Goal: Check status: Check status

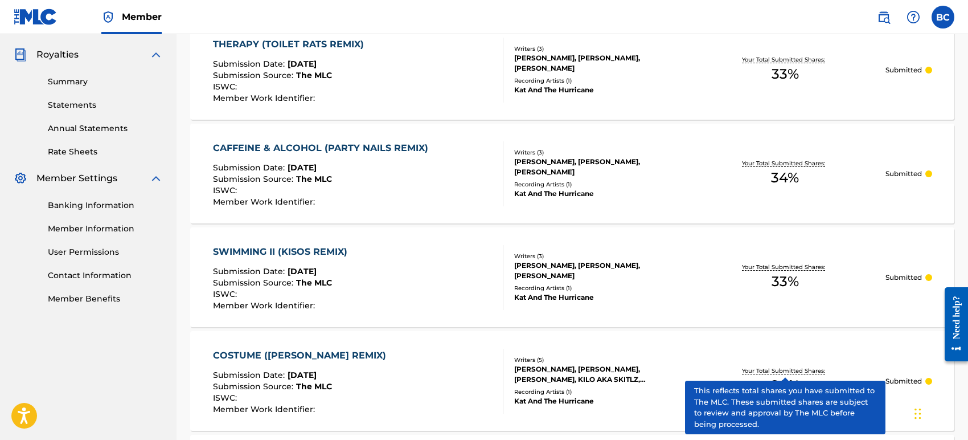
scroll to position [333, 0]
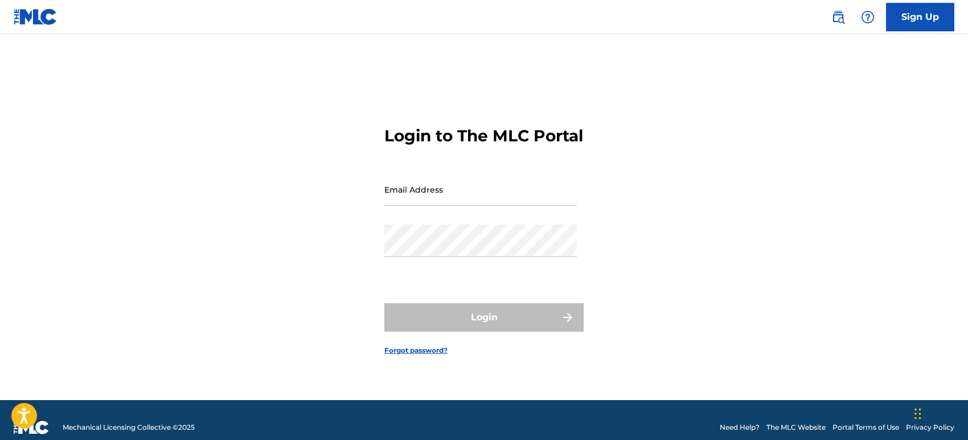
click at [430, 206] on input "Email Address" at bounding box center [480, 189] width 192 height 32
type input "[EMAIL_ADDRESS][DOMAIN_NAME]"
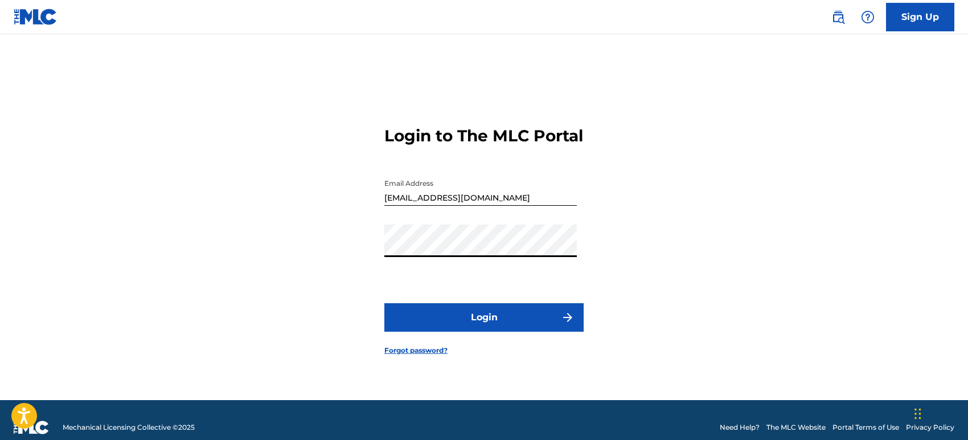
click at [384, 303] on button "Login" at bounding box center [483, 317] width 199 height 28
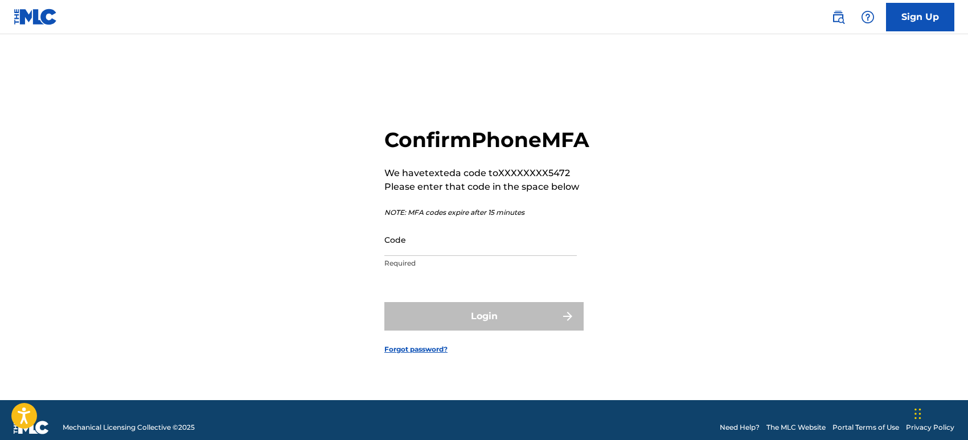
click at [467, 248] on input "Code" at bounding box center [480, 239] width 192 height 32
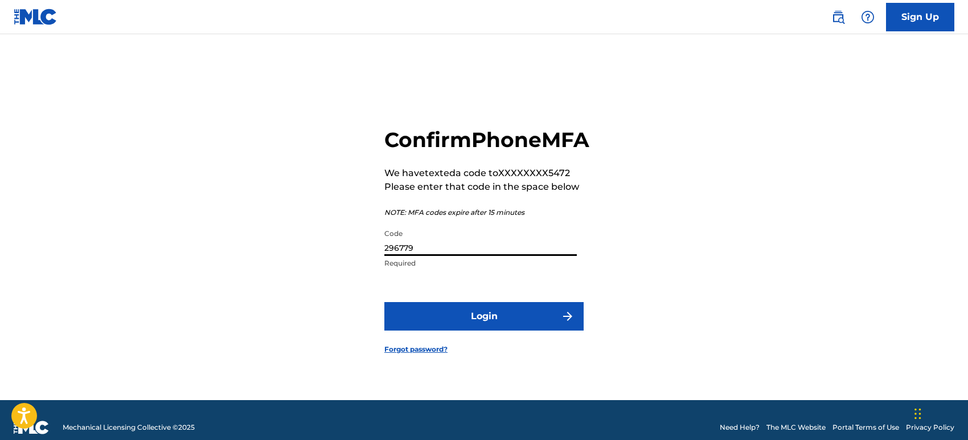
type input "296779"
click at [384, 302] on button "Login" at bounding box center [483, 316] width 199 height 28
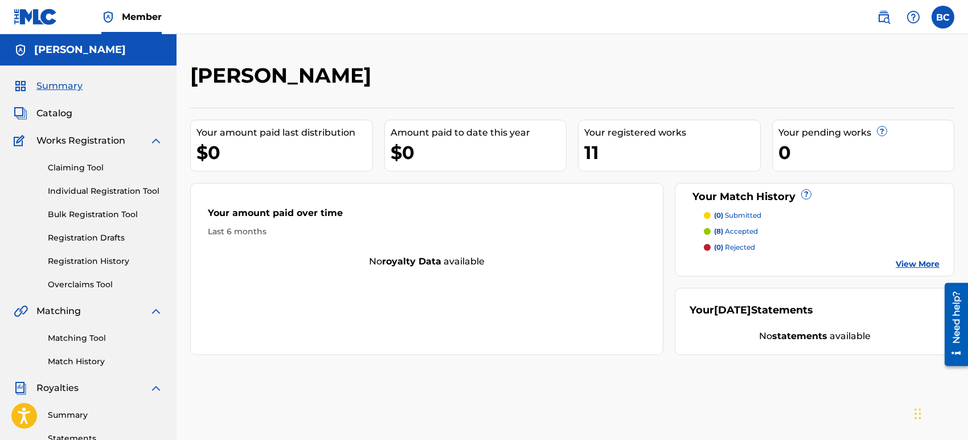
click at [95, 361] on link "Match History" at bounding box center [105, 361] width 115 height 12
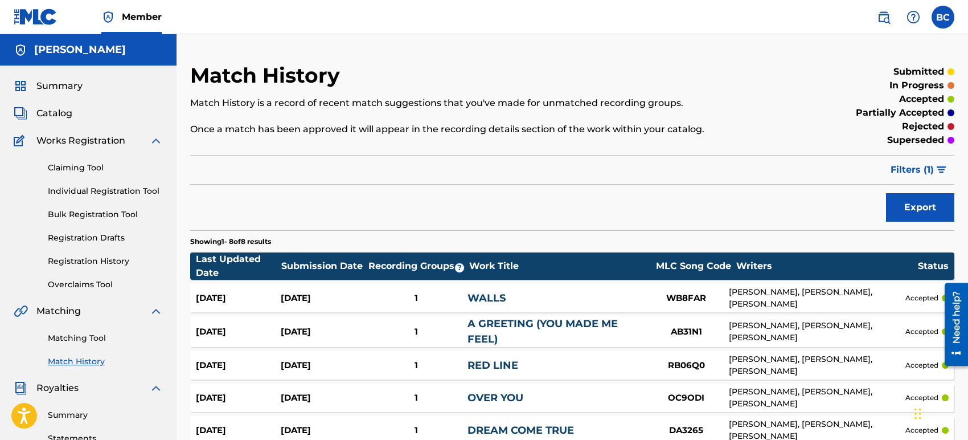
click at [700, 207] on div "Export" at bounding box center [572, 207] width 764 height 28
click at [93, 262] on link "Registration History" at bounding box center [105, 261] width 115 height 12
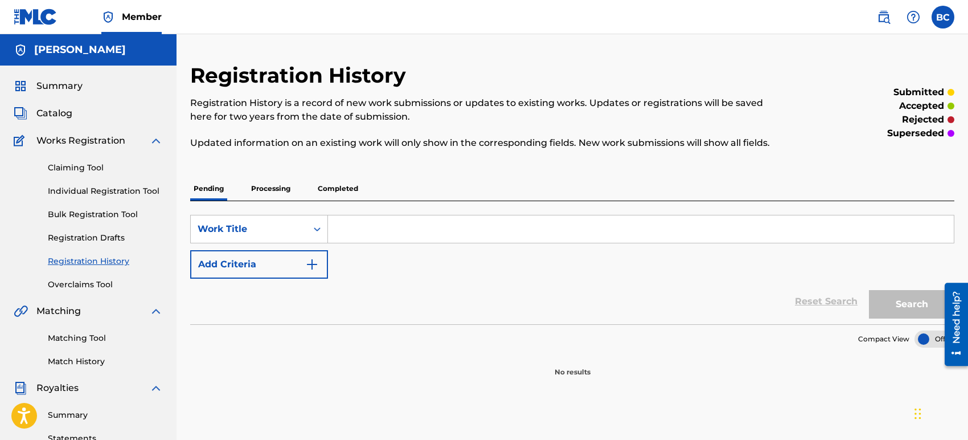
click at [289, 185] on p "Processing" at bounding box center [271, 189] width 46 height 24
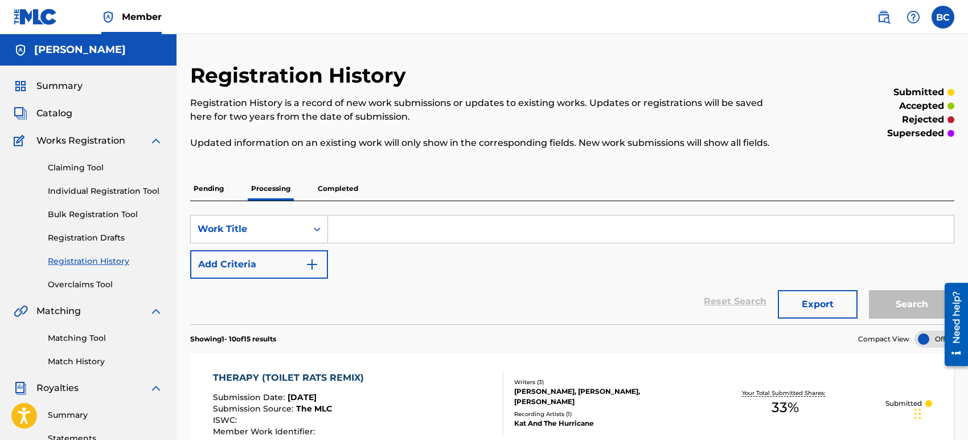
click at [321, 179] on p "Completed" at bounding box center [337, 189] width 47 height 24
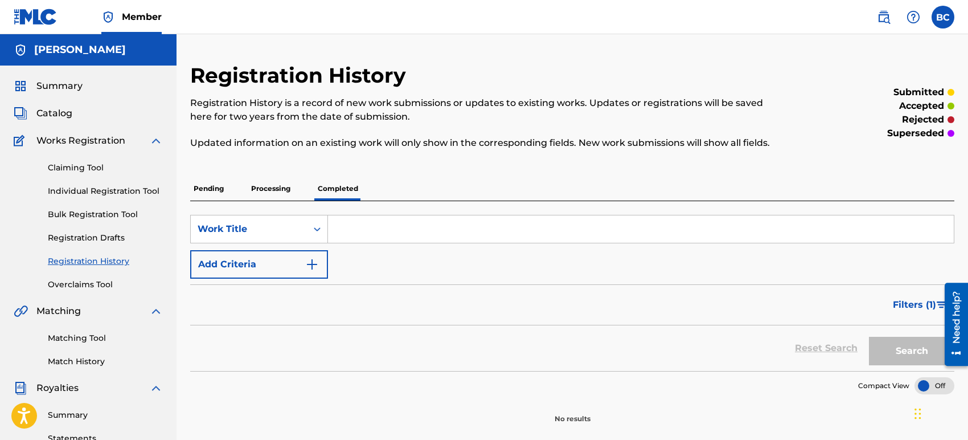
click at [288, 186] on p "Processing" at bounding box center [271, 189] width 46 height 24
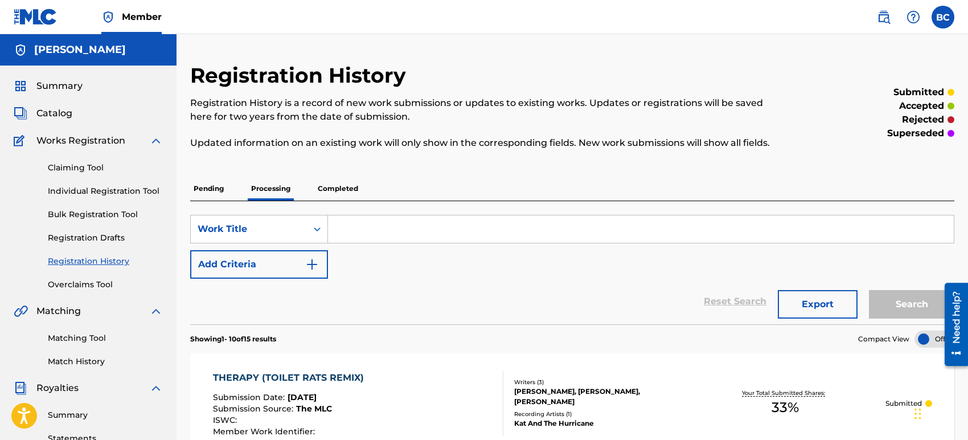
click at [56, 120] on span "Catalog" at bounding box center [54, 113] width 36 height 14
